Goal: Answer question/provide support: Share knowledge or assist other users

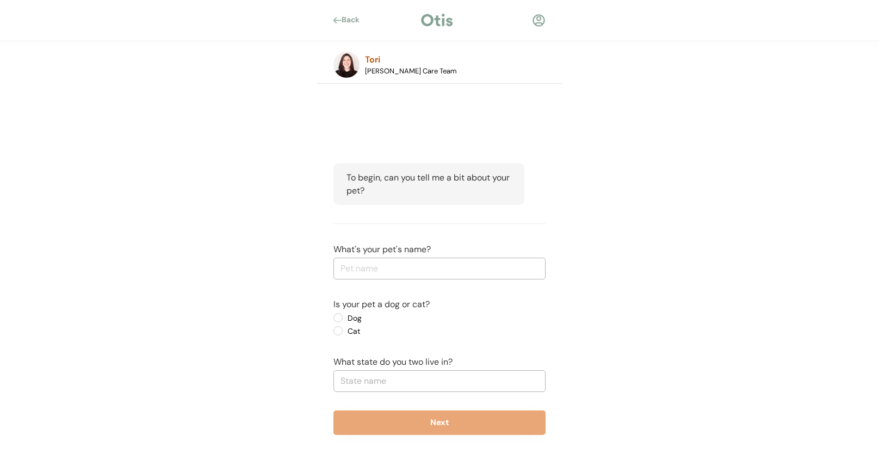
click at [640, 57] on div "Back Tori Otis Care Team" at bounding box center [439, 42] width 879 height 84
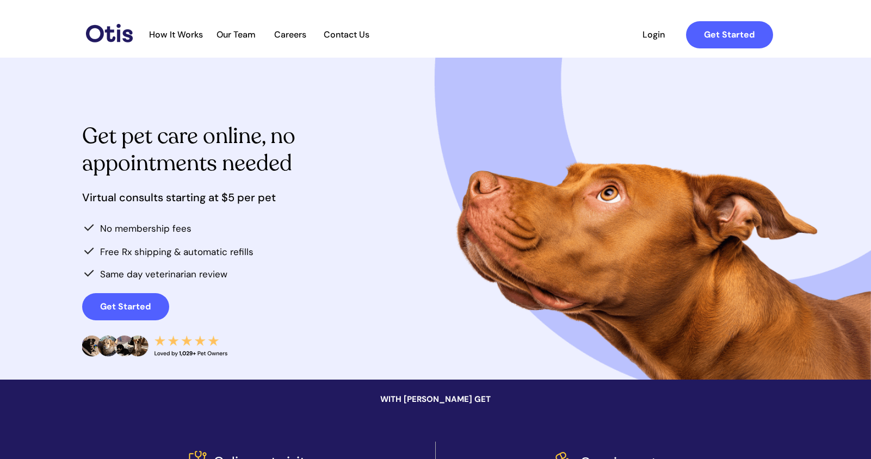
click at [182, 33] on span "How It Works" at bounding box center [176, 34] width 65 height 10
click at [186, 36] on span "How It Works" at bounding box center [176, 34] width 65 height 10
click at [116, 35] on img at bounding box center [109, 33] width 47 height 18
click at [180, 37] on span "How It Works" at bounding box center [176, 34] width 65 height 10
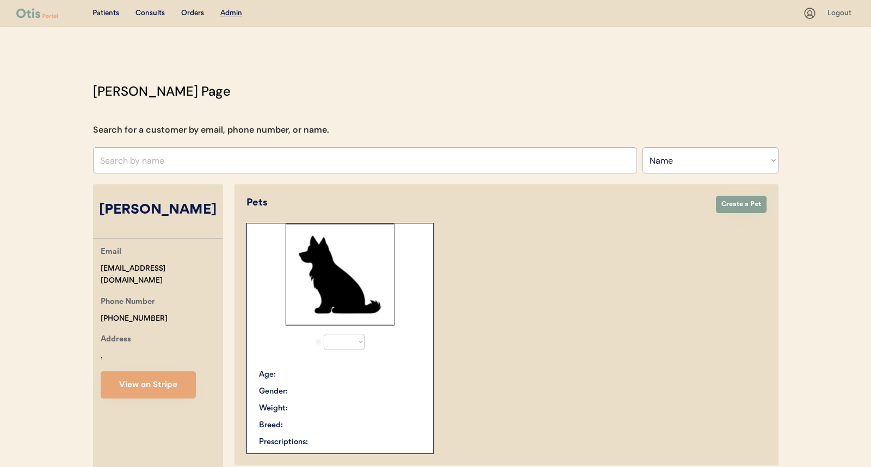
select select ""Name""
select select "true"
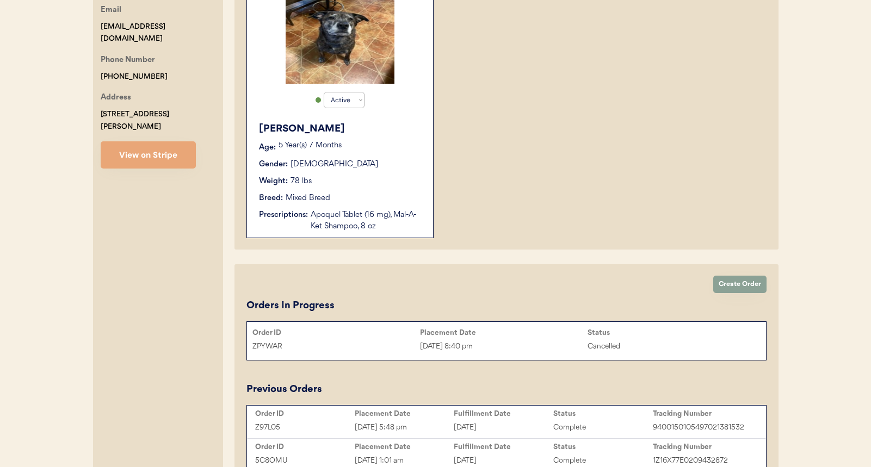
scroll to position [309, 0]
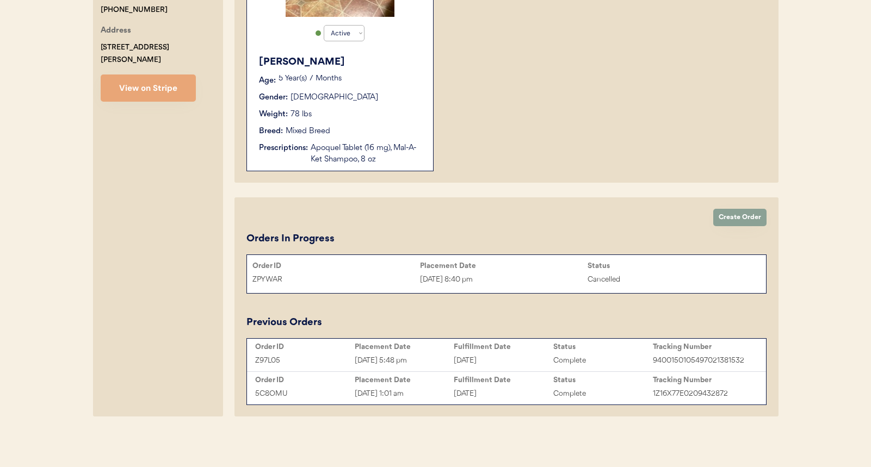
click at [415, 160] on div "Apoquel Tablet (16 mg), Mal-A-Ket Shampoo, 8 oz" at bounding box center [367, 154] width 112 height 23
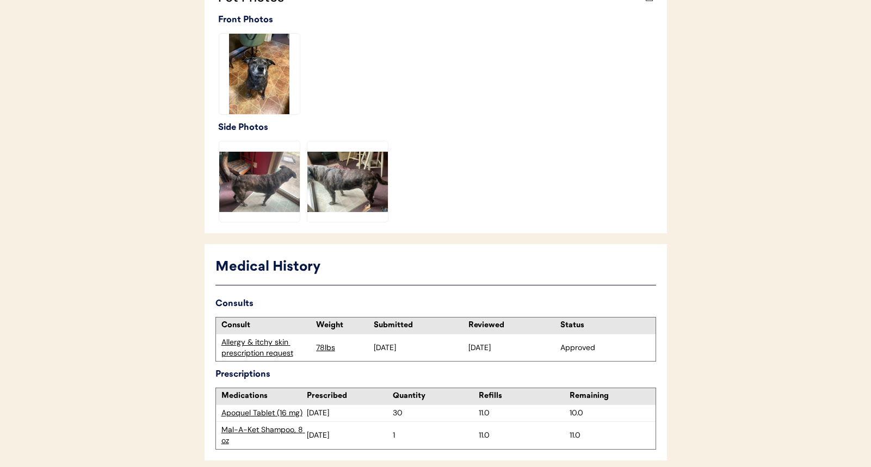
scroll to position [500, 0]
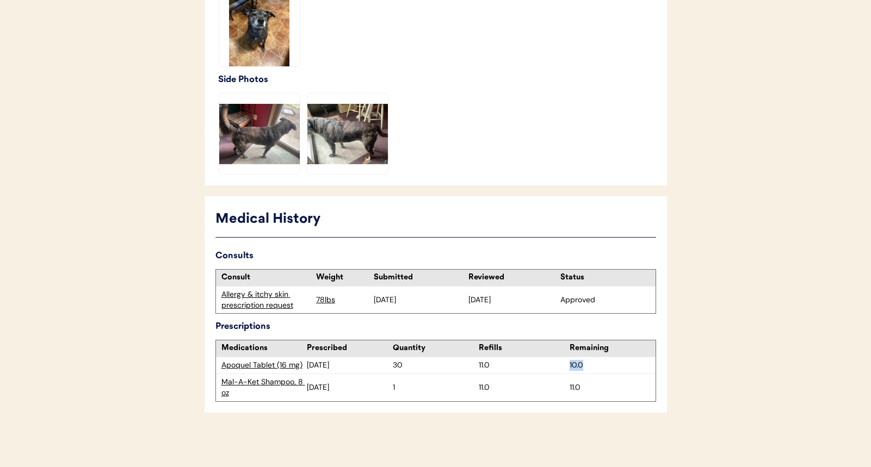
drag, startPoint x: 568, startPoint y: 366, endPoint x: 606, endPoint y: 364, distance: 37.6
click at [606, 364] on div "Apoquel Tablet (16 mg) July 20, 2025 30 11.0 10.0" at bounding box center [436, 365] width 440 height 16
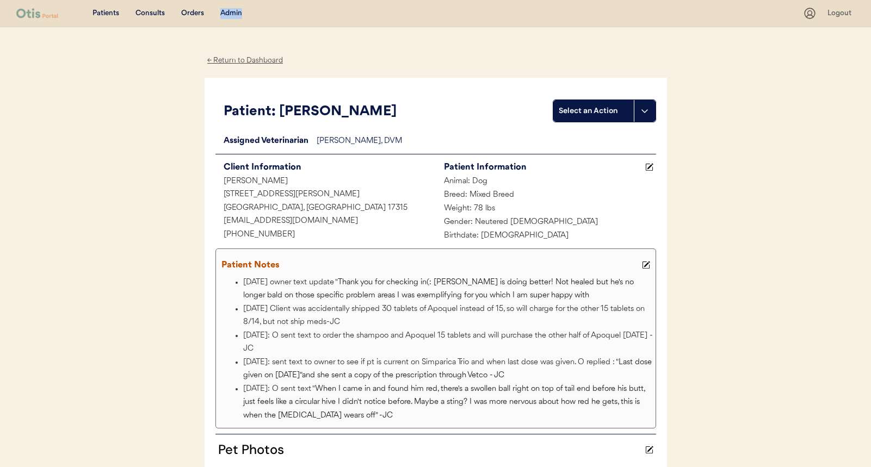
click at [349, 21] on div "Patients Consults Orders Admin Logout" at bounding box center [435, 13] width 871 height 27
click at [229, 10] on div "Admin" at bounding box center [231, 13] width 22 height 11
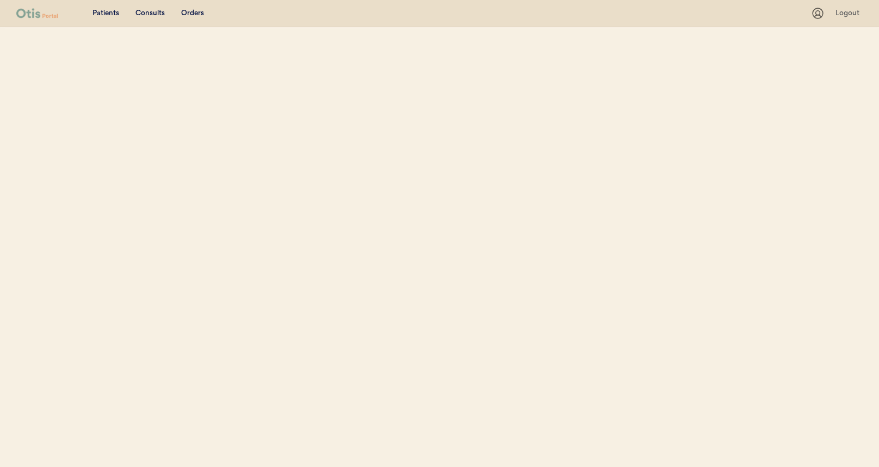
select select ""Name""
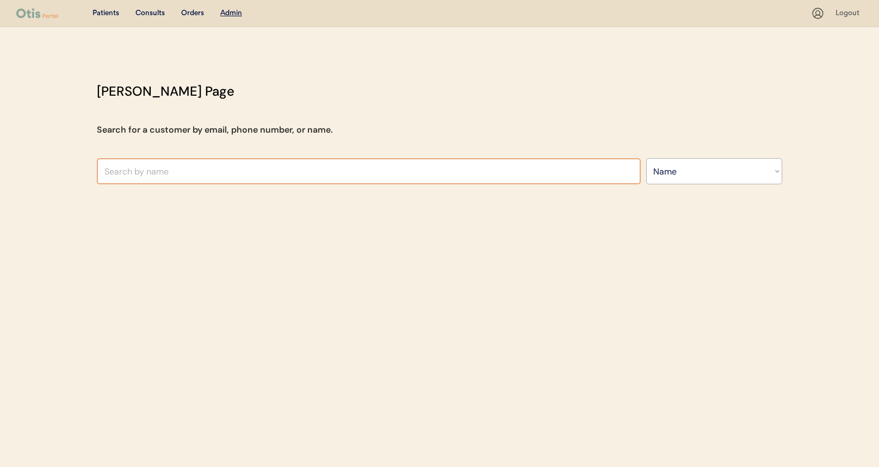
click at [212, 175] on input "text" at bounding box center [369, 171] width 544 height 26
type input "[PERSON_NAME]"
type input "[PERSON_NAME] whare"
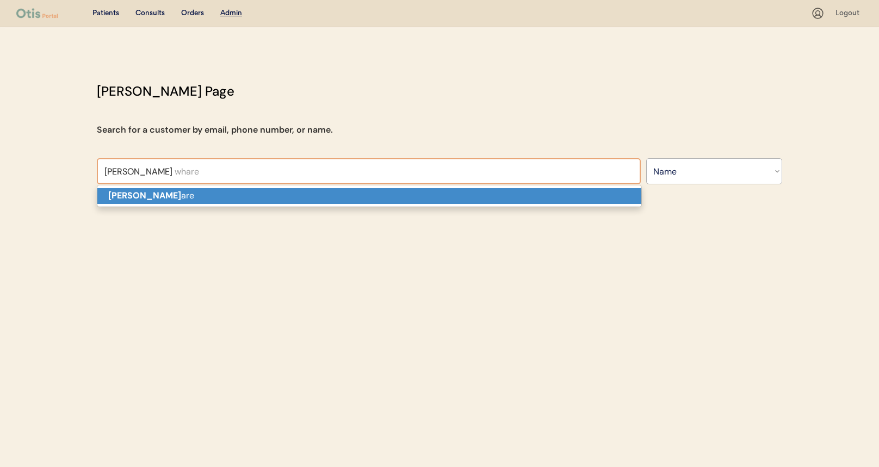
click at [217, 199] on p "[PERSON_NAME] are" at bounding box center [369, 196] width 544 height 16
type input "[PERSON_NAME]"
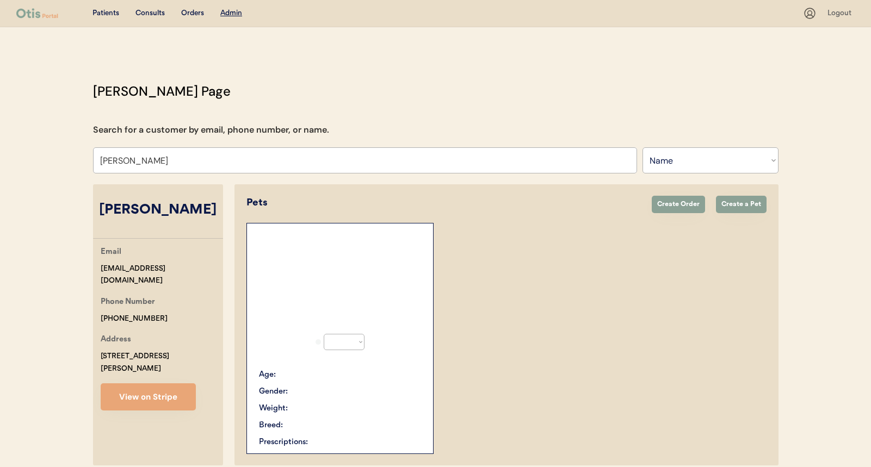
select select "true"
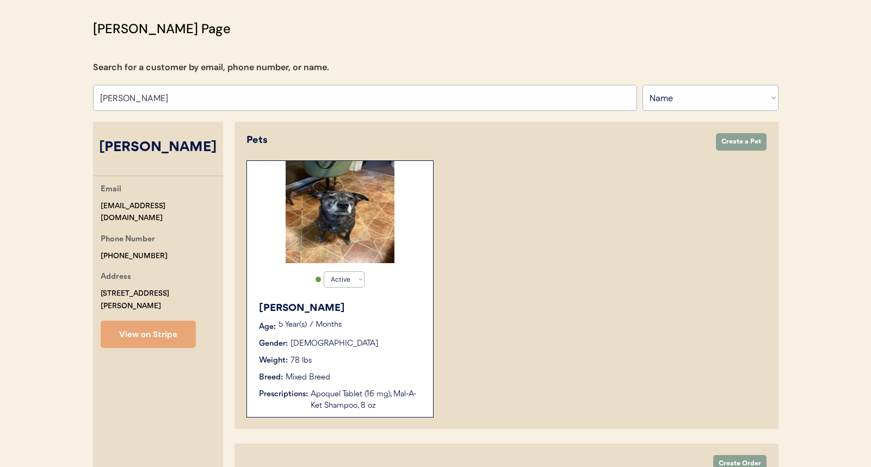
scroll to position [64, 0]
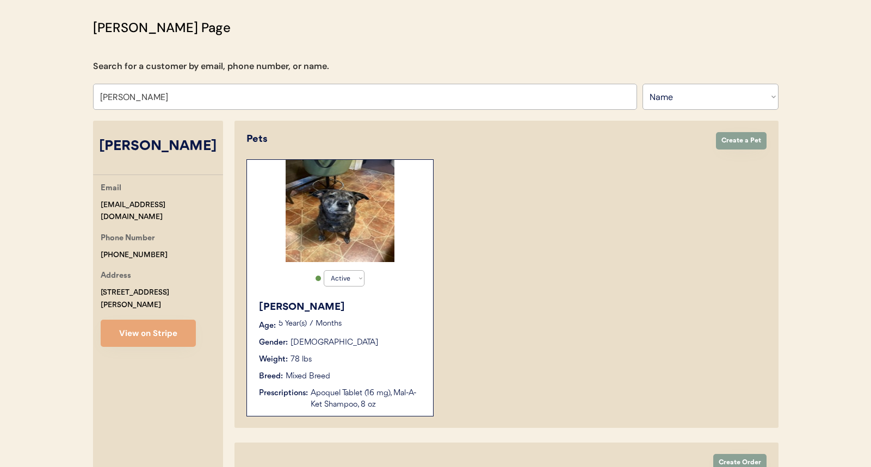
type input "[PERSON_NAME]"
click at [168, 320] on button "View on Stripe" at bounding box center [148, 333] width 95 height 27
click at [329, 368] on div "Bruce Age: 5 Year(s) 7 Months Gender: Male Weight: 78 lbs Breed: Mixed Breed Pr…" at bounding box center [339, 355] width 175 height 121
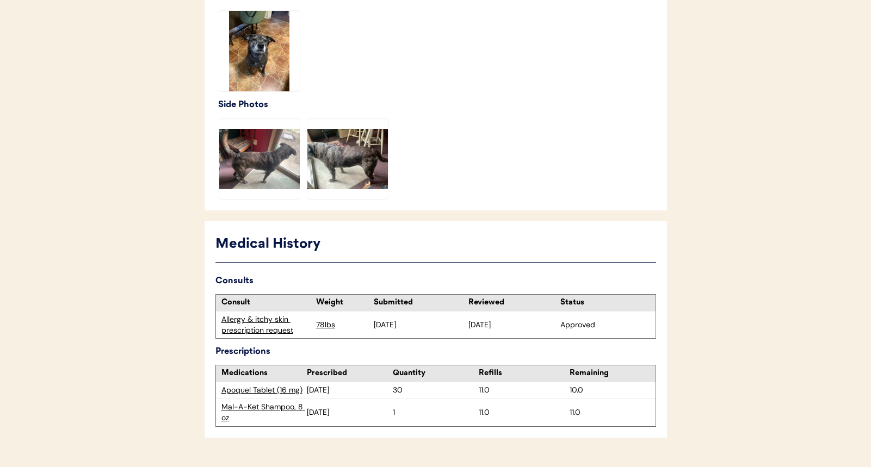
scroll to position [500, 0]
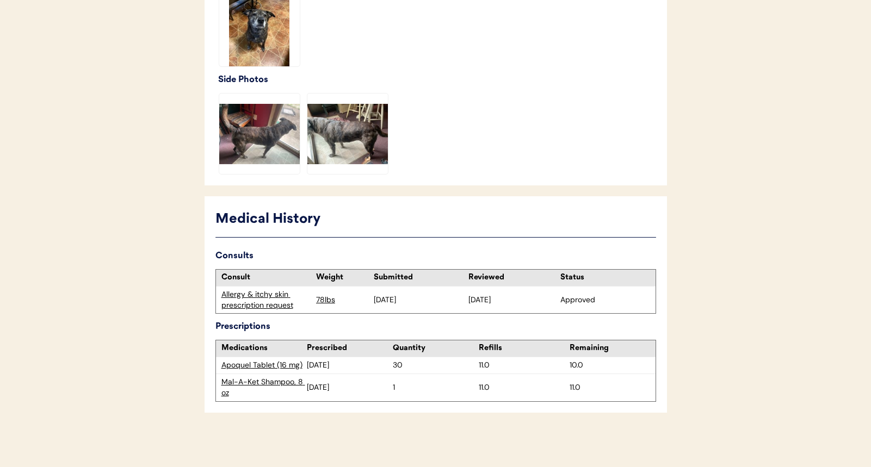
drag, startPoint x: 388, startPoint y: 365, endPoint x: 411, endPoint y: 364, distance: 22.9
click at [411, 364] on div "Apoquel Tablet (16 mg) July 20, 2025 30 11.0 10.0" at bounding box center [436, 365] width 440 height 16
click at [450, 366] on div "30" at bounding box center [436, 365] width 86 height 11
drag, startPoint x: 474, startPoint y: 365, endPoint x: 526, endPoint y: 364, distance: 52.2
click at [526, 364] on div "Apoquel Tablet (16 mg) July 20, 2025 30 11.0 10.0" at bounding box center [436, 365] width 440 height 16
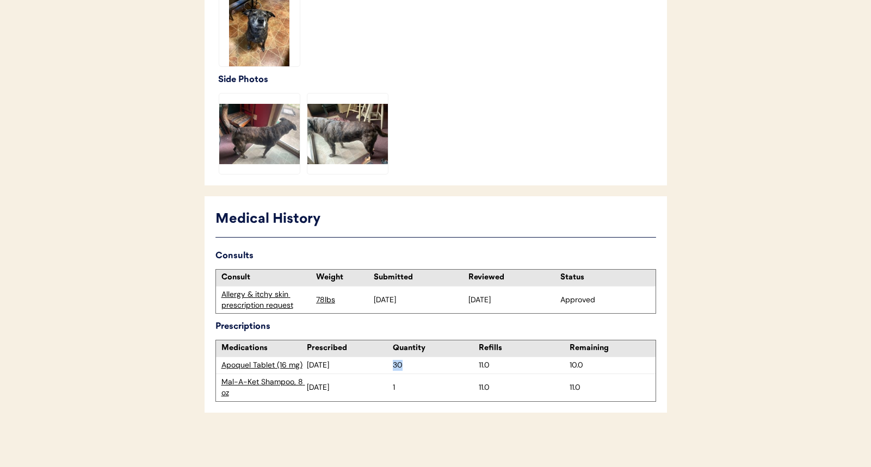
drag, startPoint x: 439, startPoint y: 366, endPoint x: 466, endPoint y: 365, distance: 27.2
click at [466, 365] on div "30" at bounding box center [436, 365] width 86 height 11
click at [443, 350] on div "Quantity" at bounding box center [436, 348] width 86 height 11
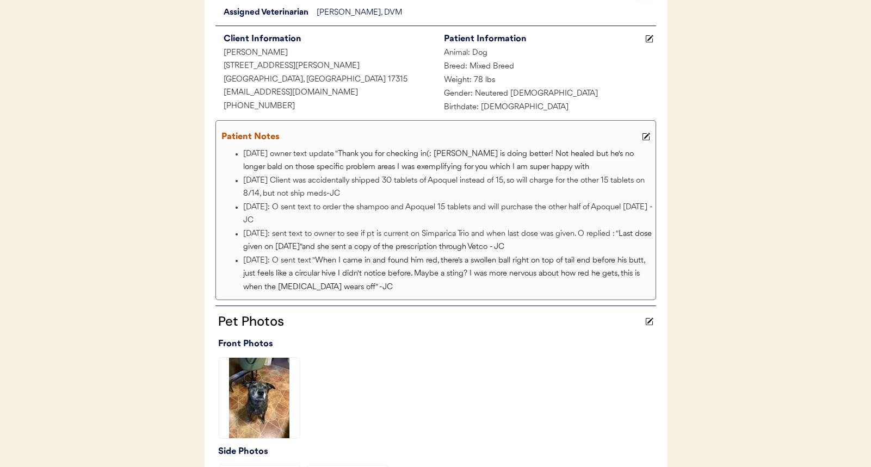
scroll to position [53, 0]
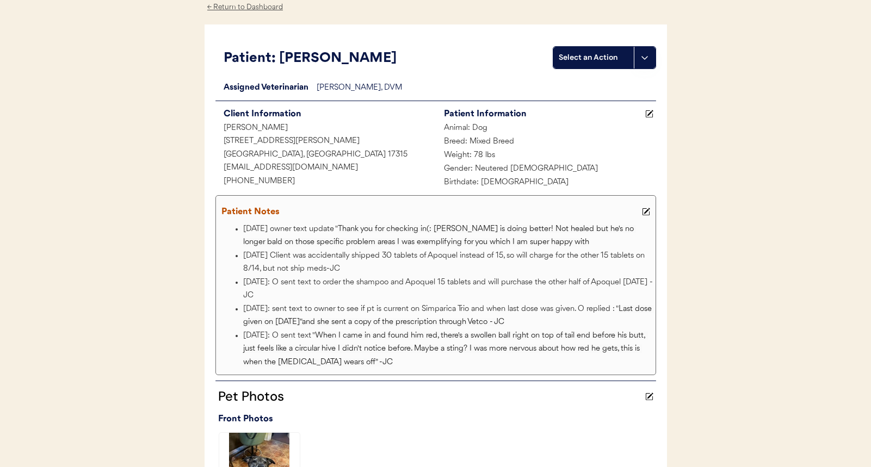
drag, startPoint x: 346, startPoint y: 268, endPoint x: 236, endPoint y: 261, distance: 110.1
click at [243, 261] on li "7/31/25 Client was accidentally shipped 30 tablets of Apoquel instead of 15, so…" at bounding box center [448, 263] width 410 height 27
click at [182, 255] on div "Patients Consults Orders Admin Logout ← Return to Dashboard Patient: Bruce Sele…" at bounding box center [435, 431] width 871 height 968
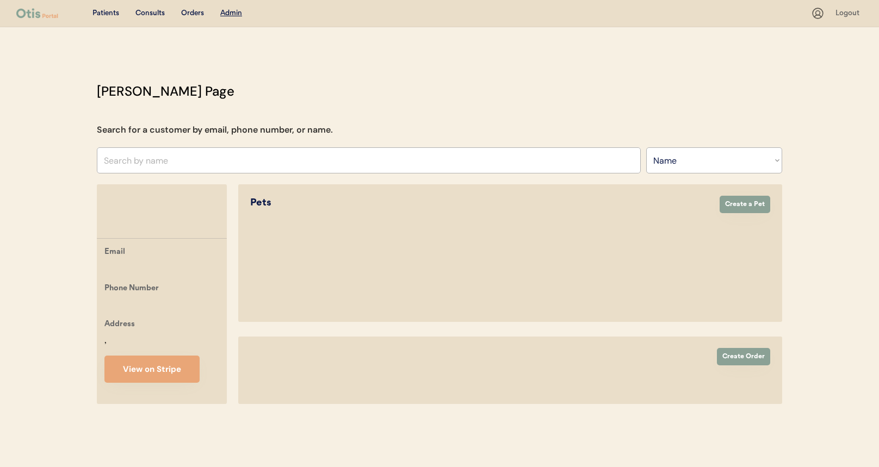
select select ""Name""
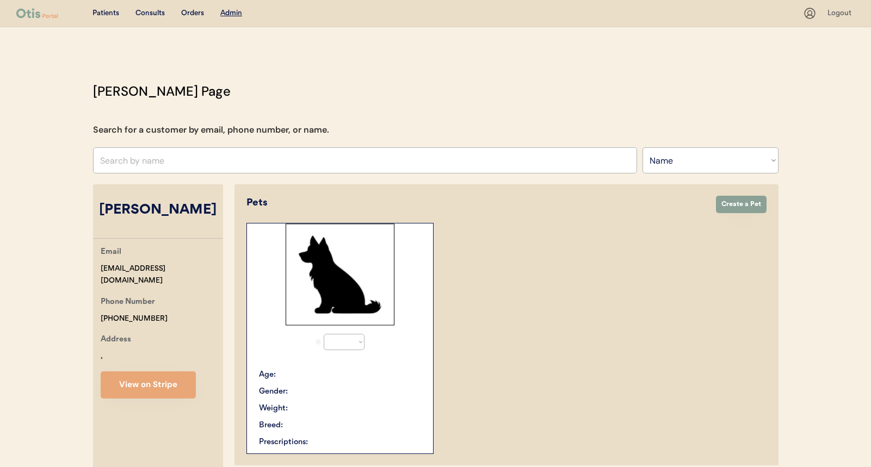
select select "true"
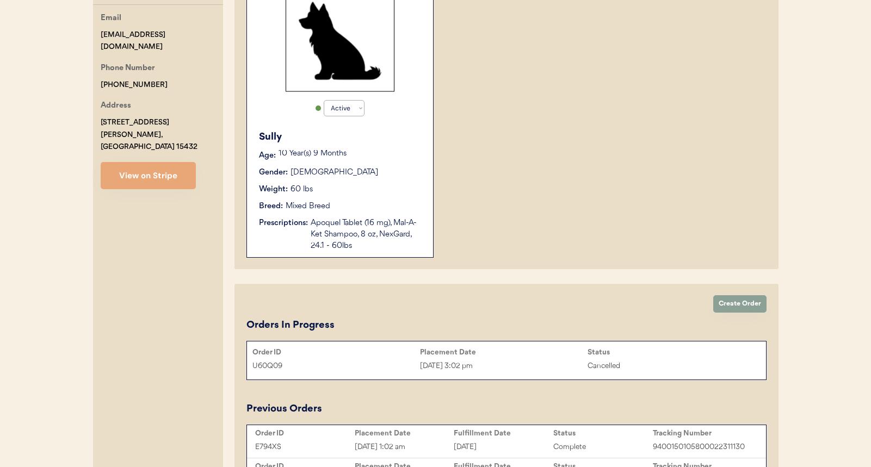
scroll to position [233, 0]
click at [169, 165] on button "View on Stripe" at bounding box center [148, 176] width 95 height 27
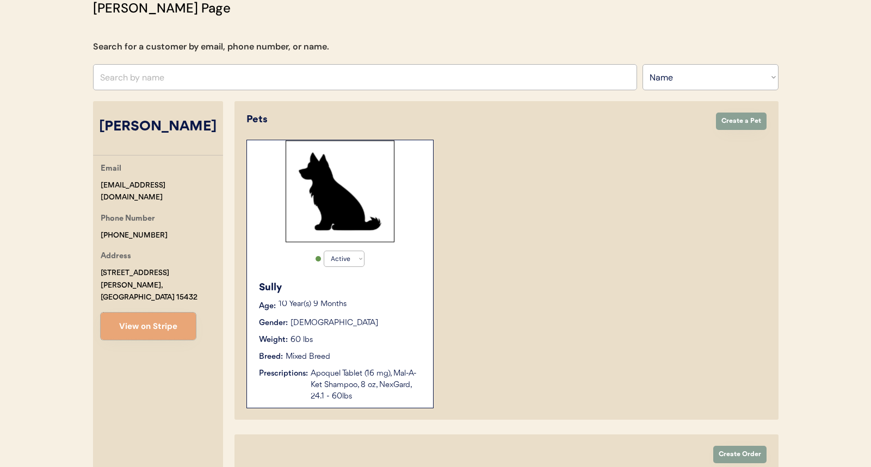
scroll to position [0, 0]
